Goal: Transaction & Acquisition: Book appointment/travel/reservation

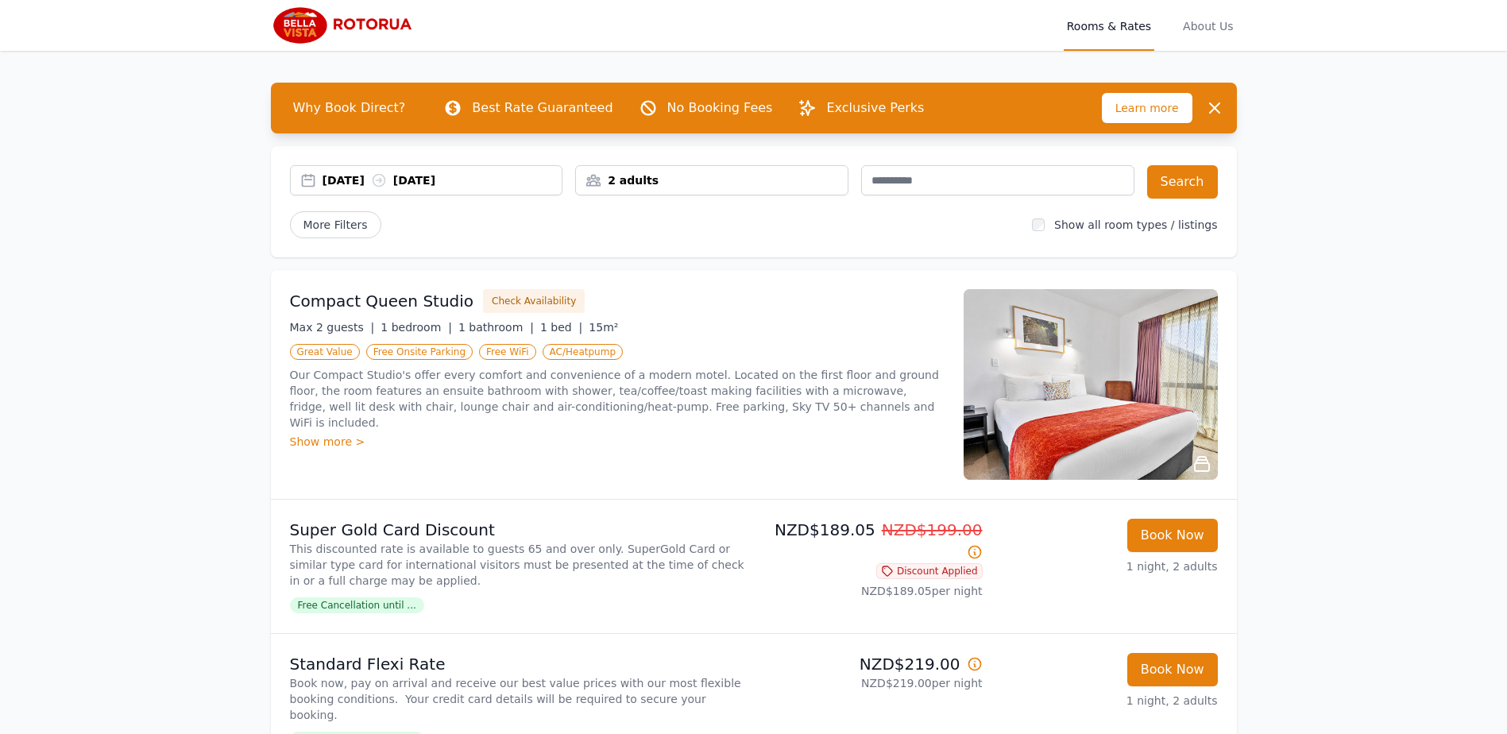
click at [373, 181] on div "[DATE] [DATE]" at bounding box center [442, 180] width 240 height 16
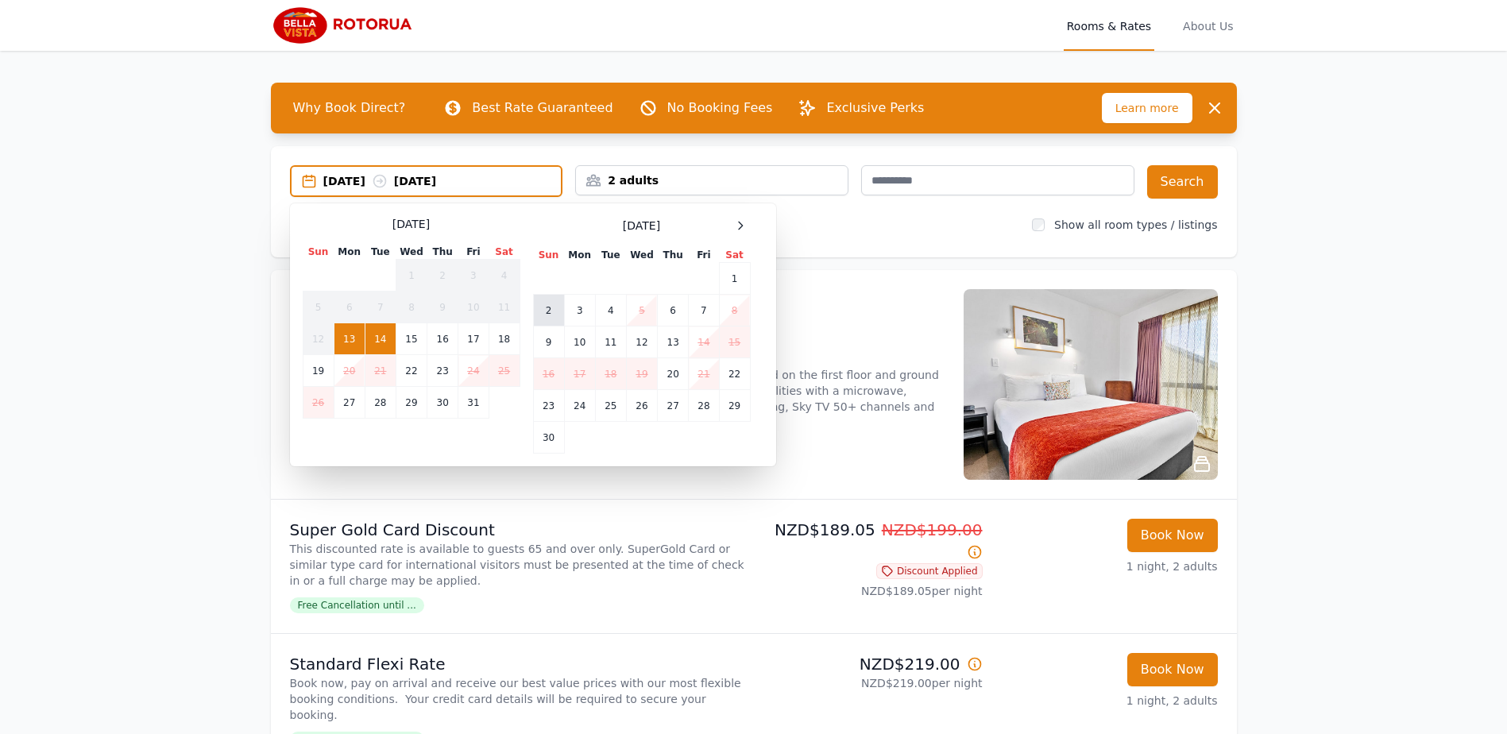
click at [546, 312] on td "2" at bounding box center [548, 311] width 31 height 32
click at [570, 312] on td "3" at bounding box center [579, 311] width 31 height 32
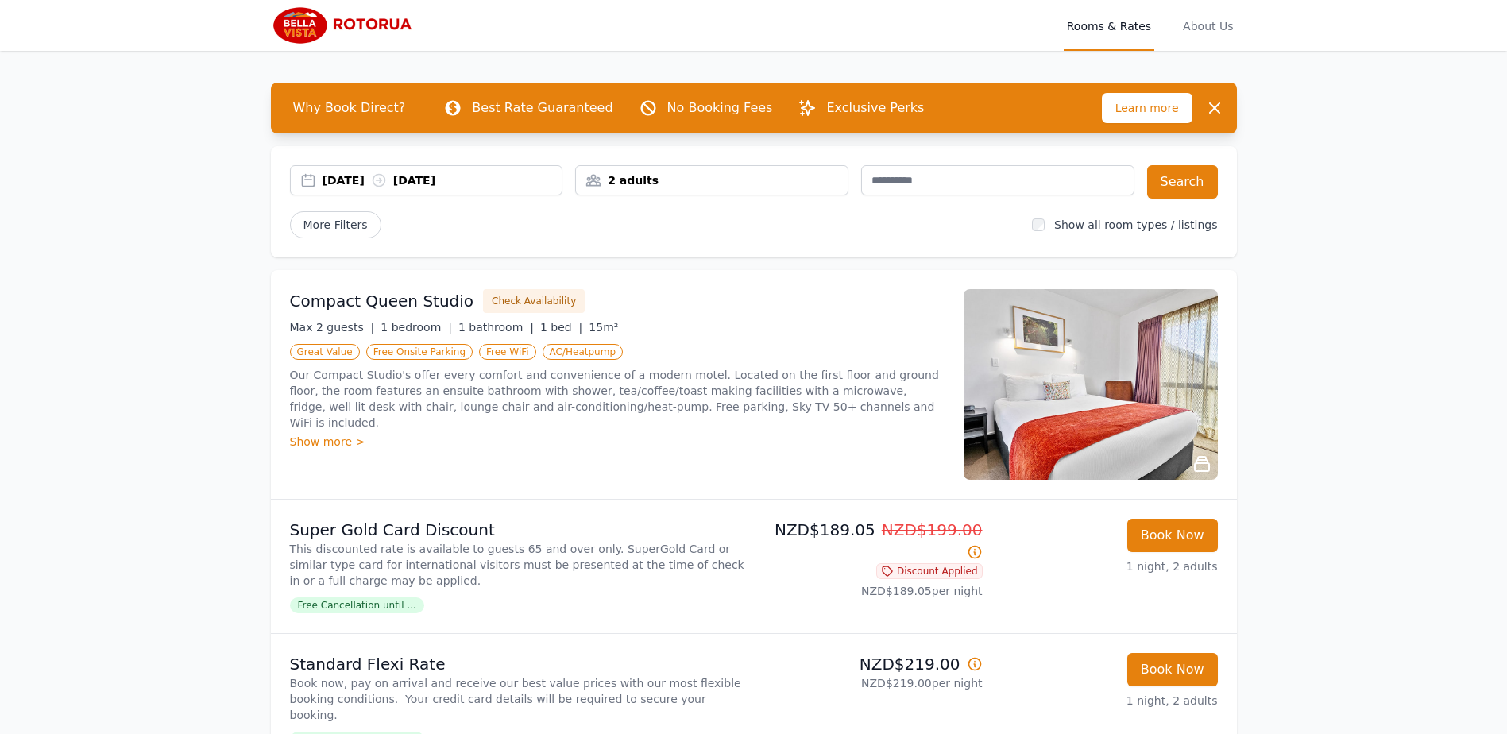
click at [679, 180] on div "2 adults" at bounding box center [712, 180] width 272 height 16
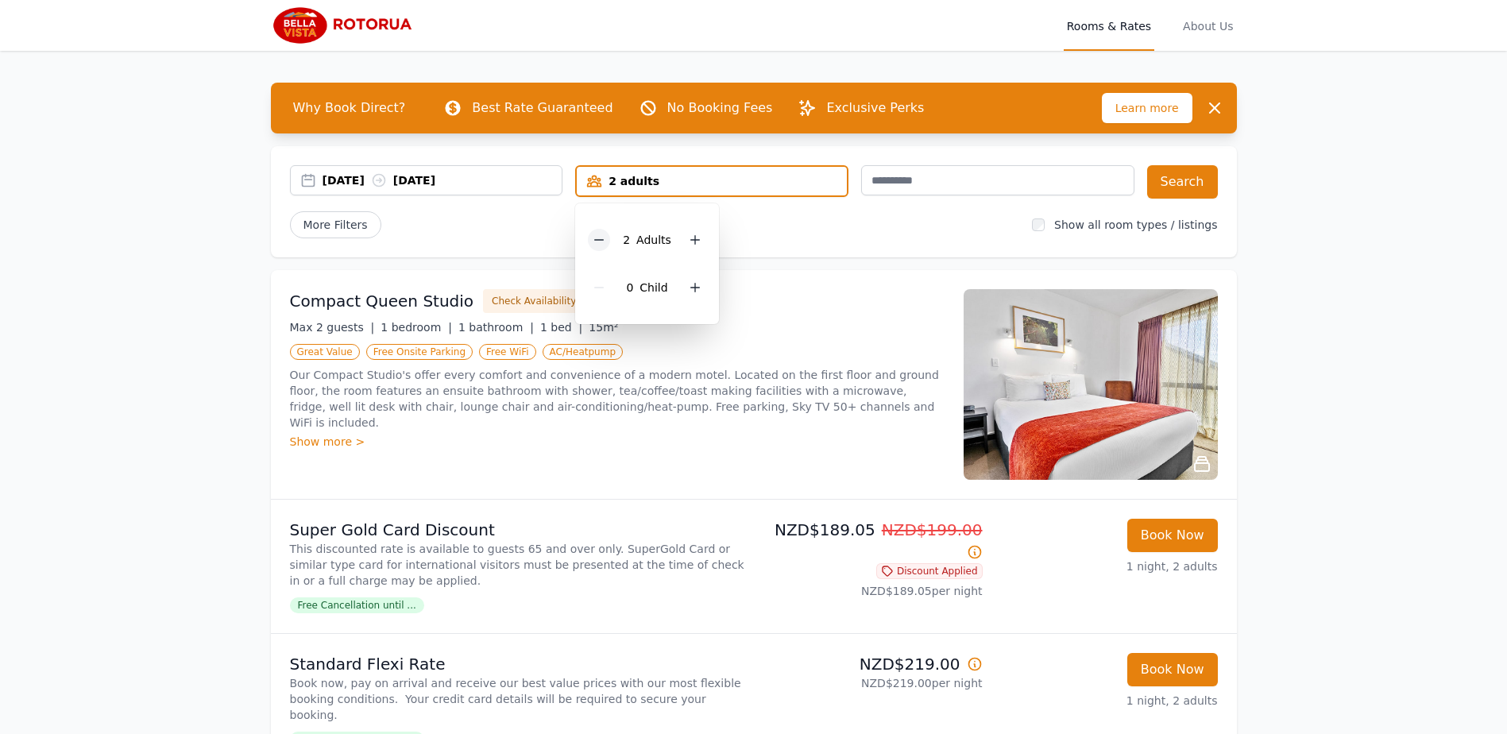
click at [599, 241] on icon at bounding box center [599, 240] width 13 height 13
click at [899, 179] on input "text" at bounding box center [997, 180] width 273 height 30
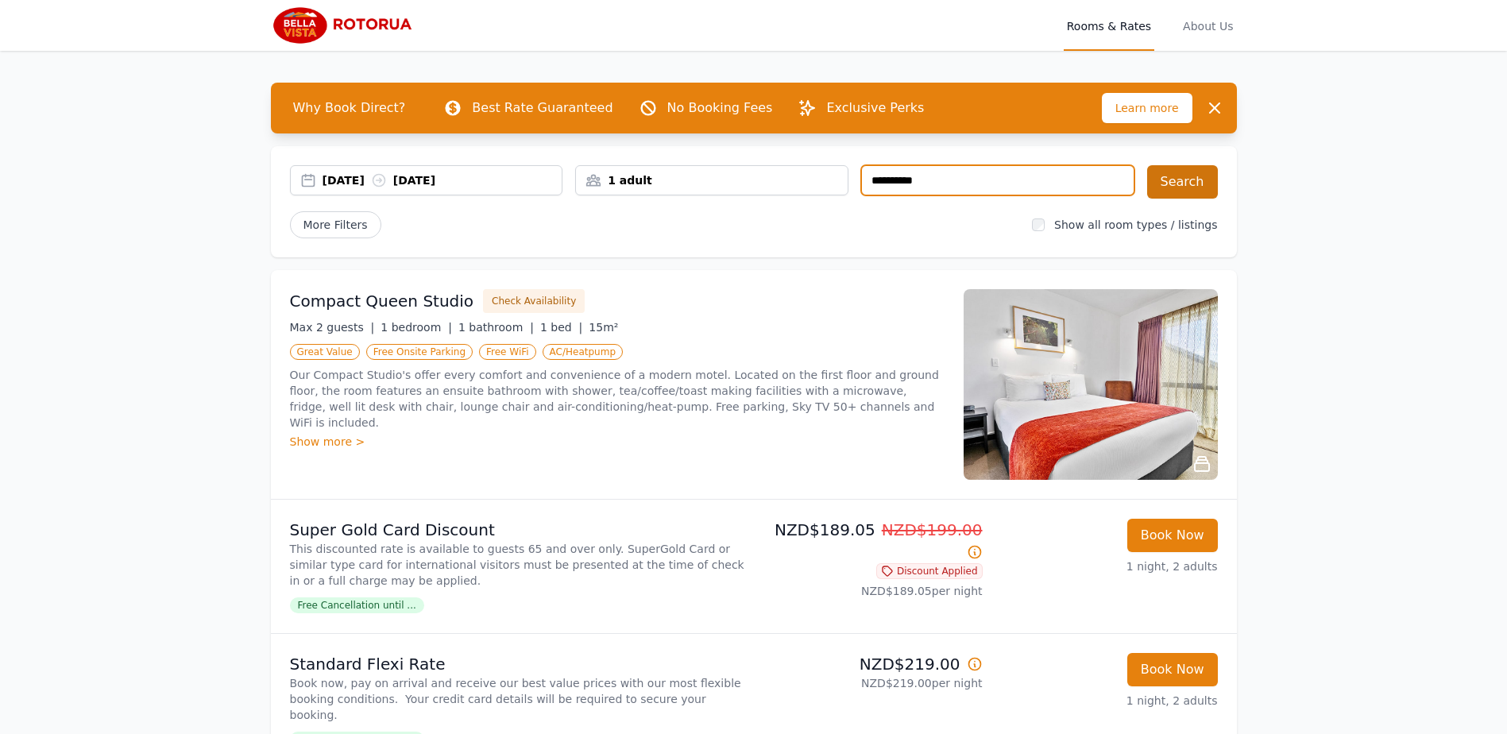
type input "**********"
click at [1190, 180] on button "Search" at bounding box center [1182, 181] width 71 height 33
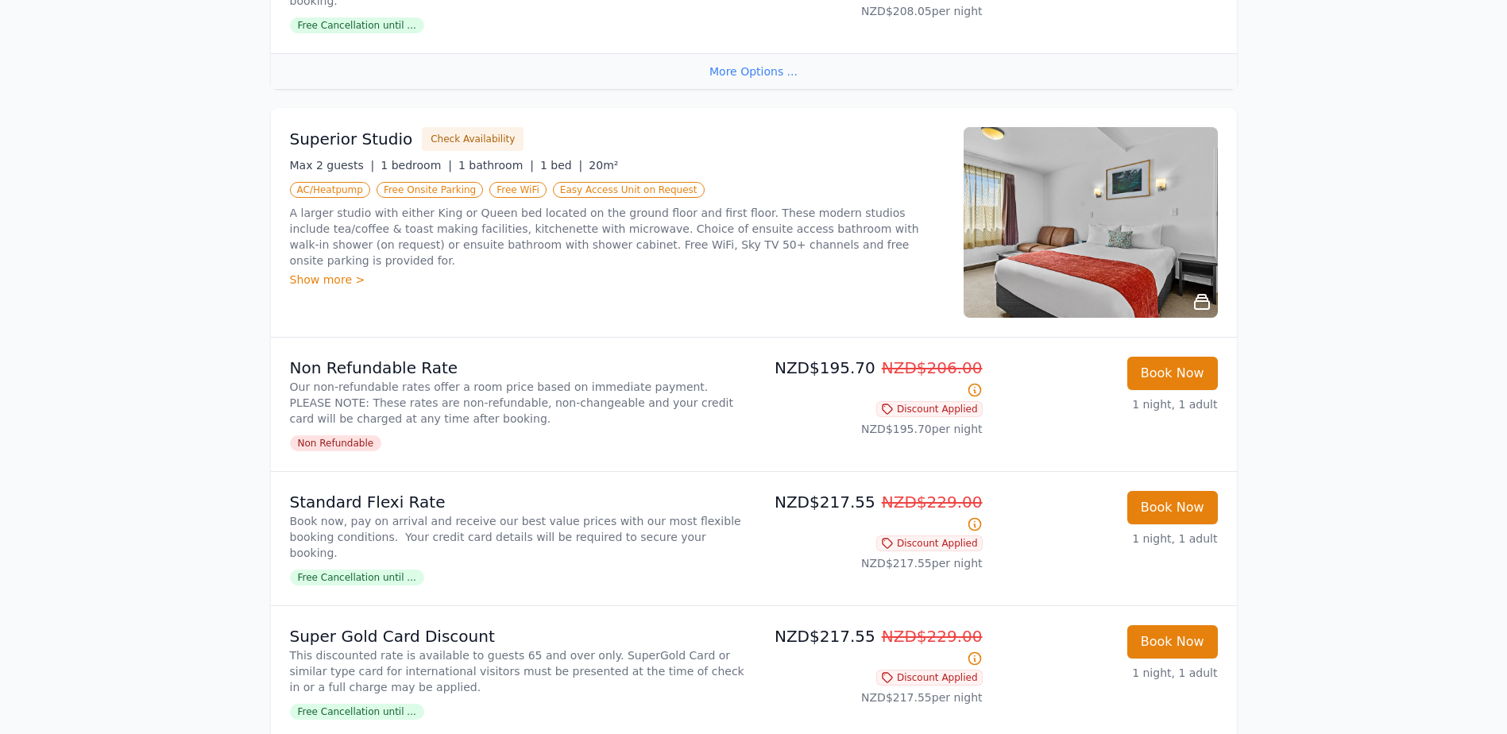
scroll to position [953, 0]
